Goal: Information Seeking & Learning: Learn about a topic

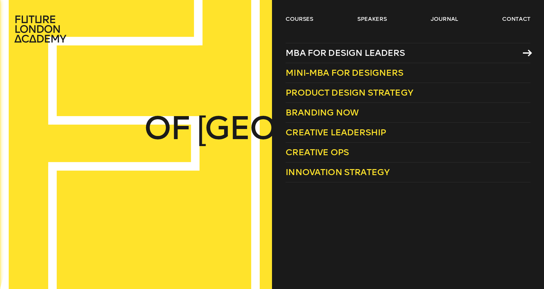
click at [344, 55] on span "MBA for Design Leaders" at bounding box center [345, 53] width 119 height 10
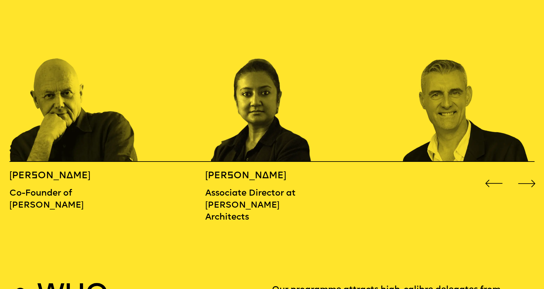
scroll to position [849, 0]
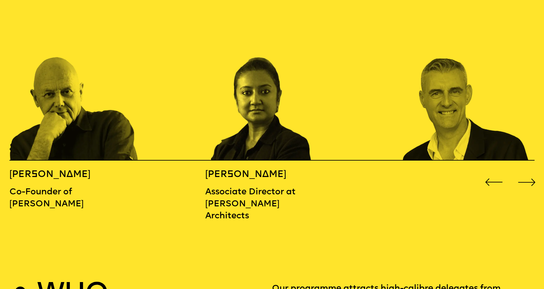
click at [527, 171] on div "Next slide" at bounding box center [527, 182] width 22 height 22
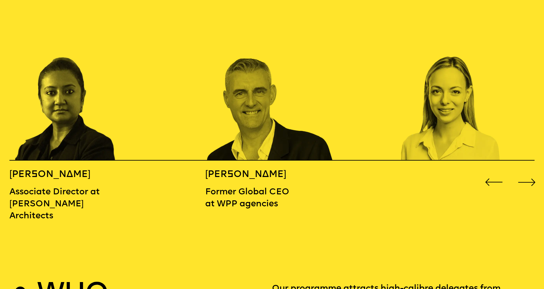
click at [526, 171] on div "Next slide" at bounding box center [527, 182] width 22 height 22
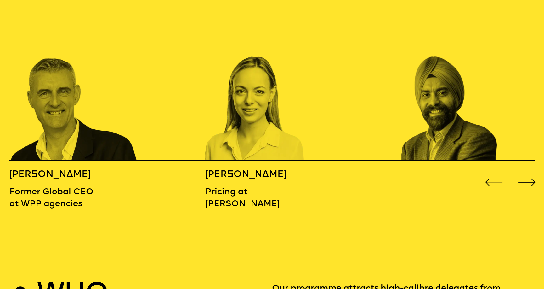
click at [526, 171] on div "Next slide" at bounding box center [527, 182] width 22 height 22
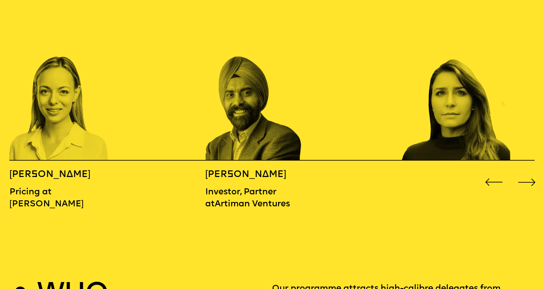
click at [526, 171] on div "Next slide" at bounding box center [527, 182] width 22 height 22
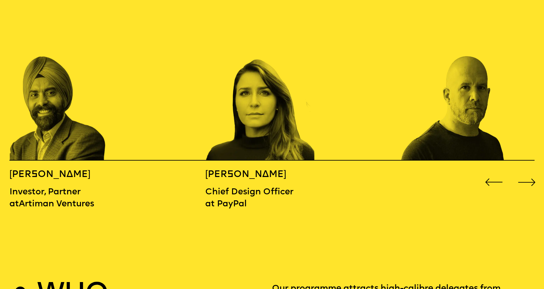
click at [526, 171] on div "Next slide" at bounding box center [527, 182] width 22 height 22
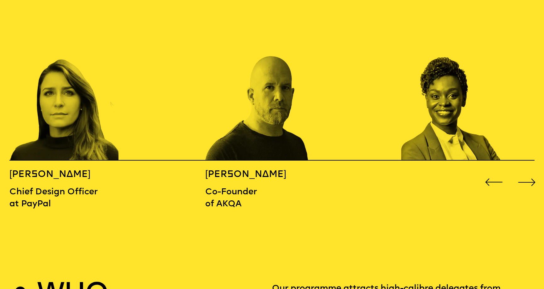
click at [526, 171] on div "Next slide" at bounding box center [527, 182] width 22 height 22
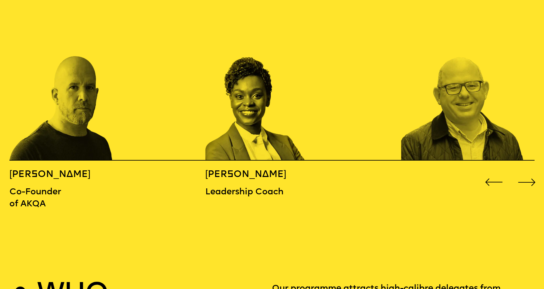
click at [526, 171] on div "Next slide" at bounding box center [527, 182] width 22 height 22
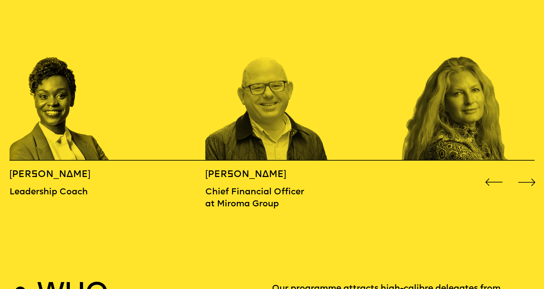
click at [526, 171] on div "Next slide" at bounding box center [527, 182] width 22 height 22
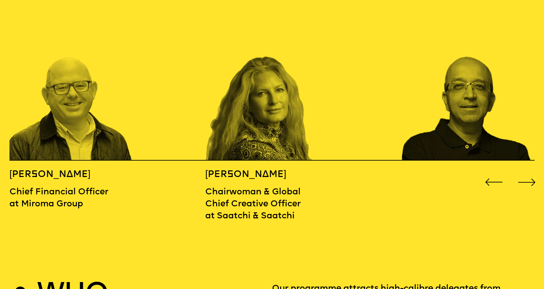
click at [526, 171] on div "Next slide" at bounding box center [527, 182] width 22 height 22
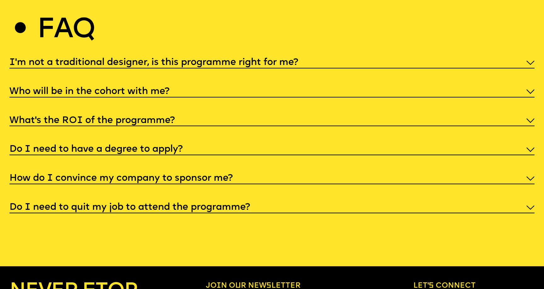
scroll to position [2877, 0]
click at [250, 143] on div "Do I need to have a degree to apply?" at bounding box center [272, 148] width 526 height 13
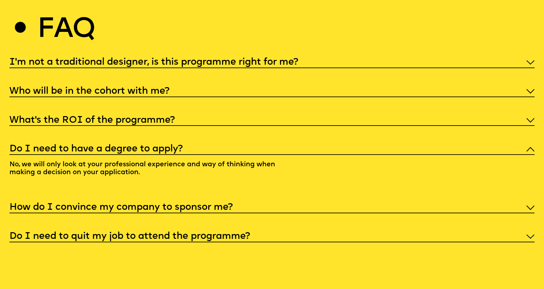
click at [250, 143] on div "Do I need to have a degree to apply?" at bounding box center [272, 148] width 526 height 13
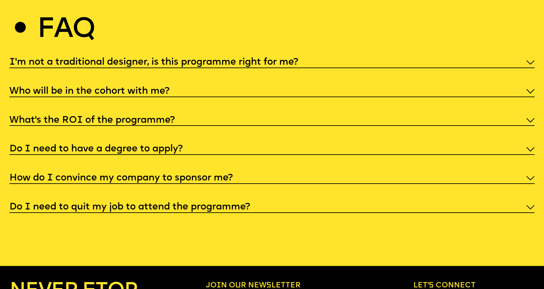
click at [258, 173] on div "How do I convince my company to sponsor me?" at bounding box center [272, 177] width 526 height 13
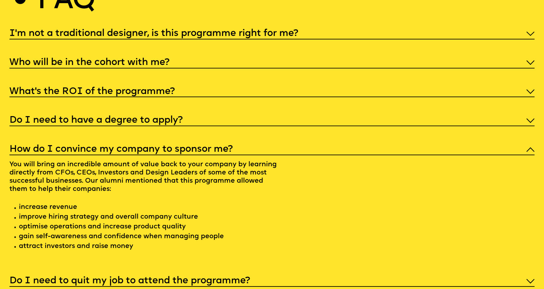
scroll to position [2911, 0]
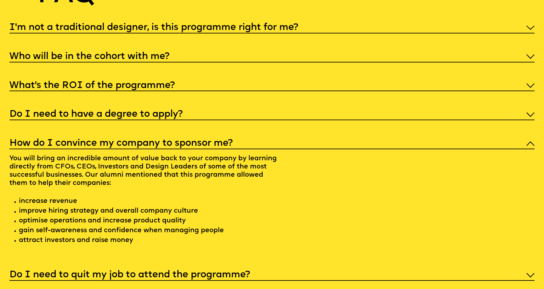
click at [263, 142] on div "How do I convince my company to sponsor me?" at bounding box center [272, 142] width 526 height 13
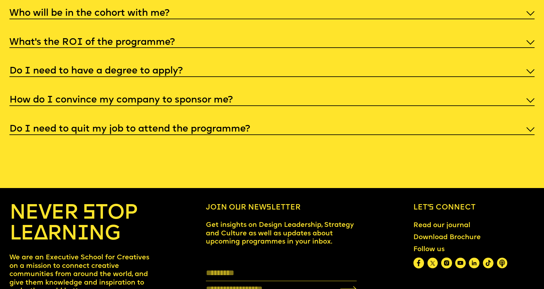
scroll to position [2957, 0]
